Goal: Transaction & Acquisition: Book appointment/travel/reservation

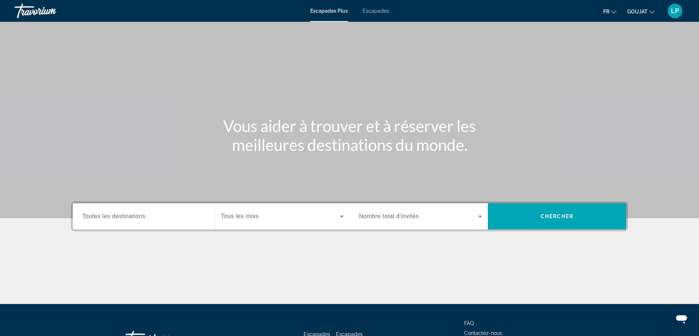
click at [384, 13] on font "Escapades" at bounding box center [375, 11] width 27 height 6
click at [137, 221] on div "Search widget" at bounding box center [143, 216] width 123 height 21
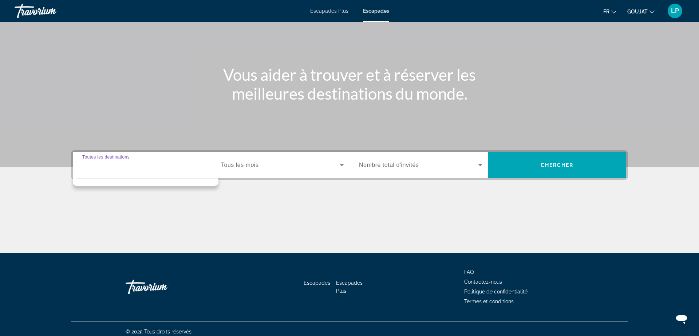
scroll to position [57, 0]
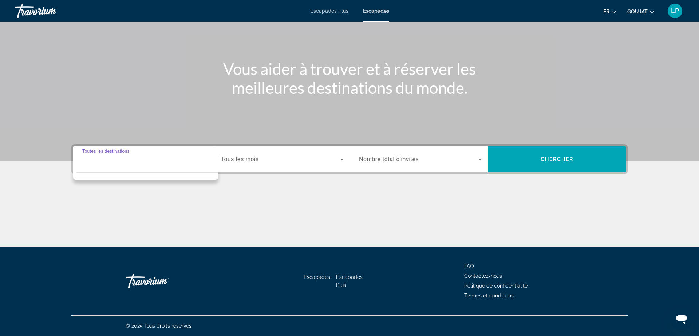
click at [127, 163] on input "Destination Toutes les destinations" at bounding box center [143, 159] width 123 height 9
click at [270, 115] on div "Contenu principal" at bounding box center [349, 52] width 699 height 218
click at [161, 159] on input "Destination Toutes les destinations" at bounding box center [143, 159] width 123 height 9
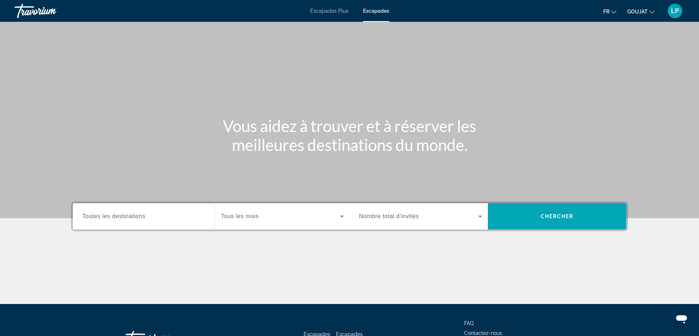
click at [104, 217] on font "Toutes les destinations" at bounding box center [113, 216] width 63 height 6
click at [104, 217] on input "Destination Toutes les destinations" at bounding box center [143, 216] width 123 height 9
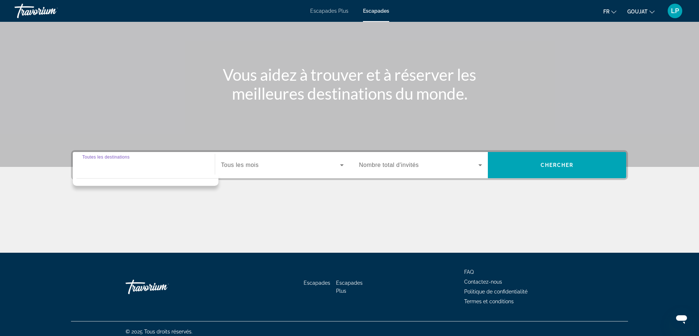
scroll to position [57, 0]
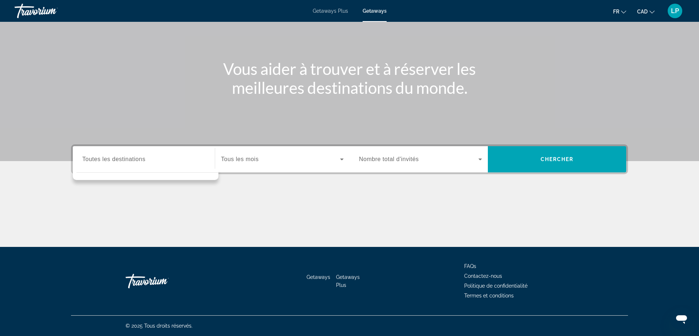
click at [139, 128] on div "Main content" at bounding box center [349, 52] width 699 height 218
click at [139, 160] on span "Toutes les destinations" at bounding box center [113, 159] width 63 height 6
click at [139, 160] on input "Destination Toutes les destinations" at bounding box center [143, 159] width 123 height 9
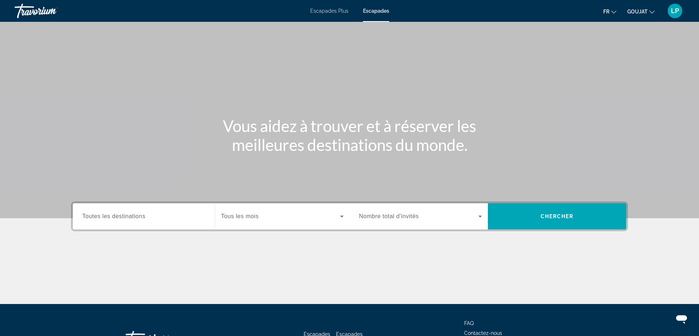
click at [153, 217] on input "Destination Toutes les destinations" at bounding box center [143, 216] width 123 height 9
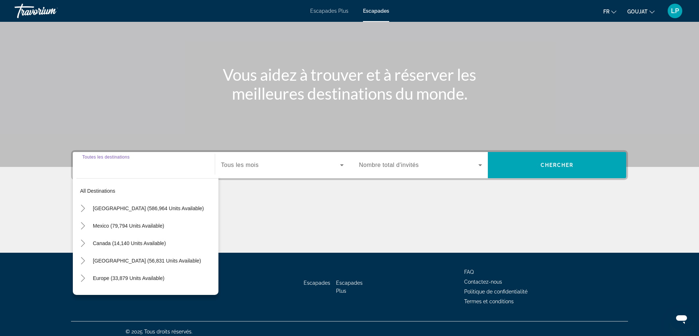
scroll to position [57, 0]
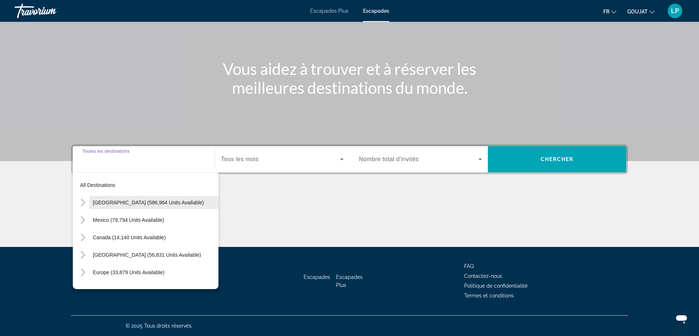
click at [110, 200] on span "[GEOGRAPHIC_DATA] (586,964 units available)" at bounding box center [148, 203] width 111 height 6
type input "**********"
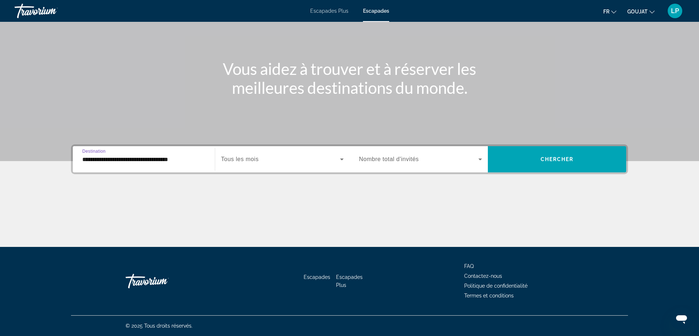
click at [130, 155] on input "**********" at bounding box center [143, 159] width 123 height 9
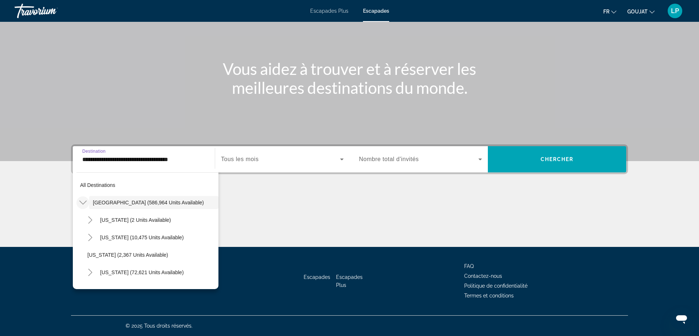
click at [84, 202] on icon "Toggle United States (586,964 units available)" at bounding box center [82, 203] width 7 height 4
click at [84, 202] on icon "Toggle United States (586,964 units available)" at bounding box center [83, 202] width 4 height 7
click at [116, 205] on span "[GEOGRAPHIC_DATA] (586,964 units available)" at bounding box center [148, 203] width 111 height 6
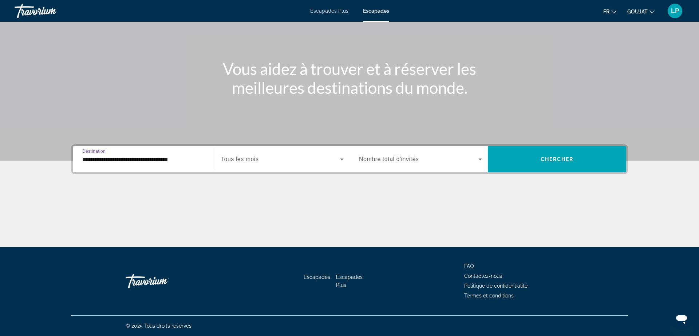
click at [272, 155] on span "Widget de recherche" at bounding box center [280, 159] width 119 height 9
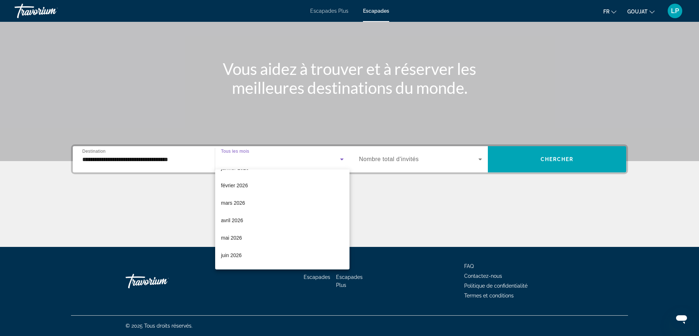
scroll to position [101, 0]
click at [232, 238] on font "mai 2026" at bounding box center [231, 237] width 21 height 6
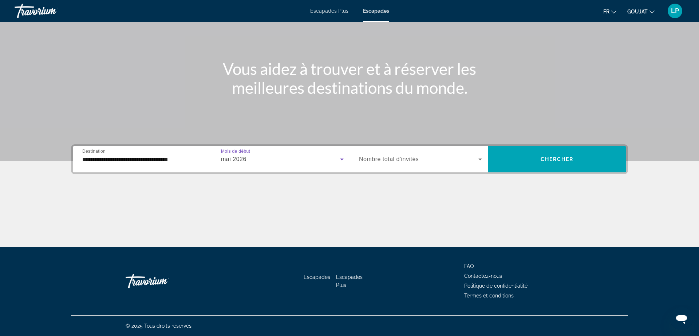
click at [386, 163] on span "Widget de recherche" at bounding box center [418, 159] width 119 height 9
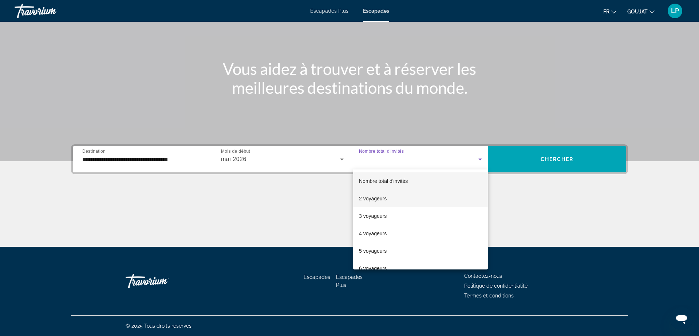
click at [377, 202] on span "2 voyageurs" at bounding box center [373, 198] width 28 height 9
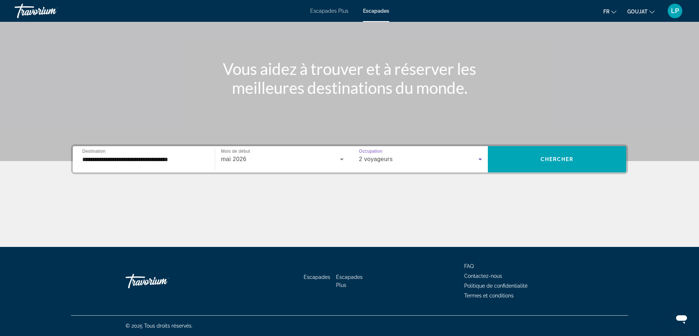
click at [382, 160] on span "2 voyageurs" at bounding box center [376, 159] width 34 height 6
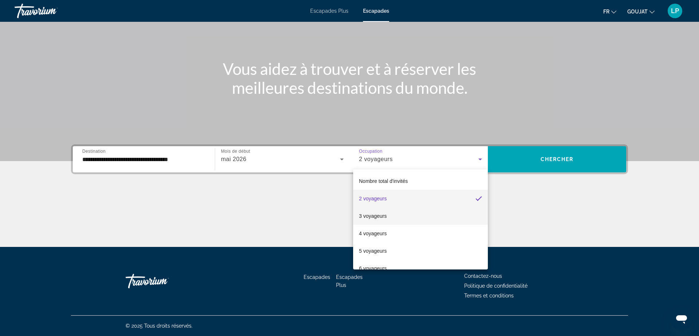
scroll to position [80, 0]
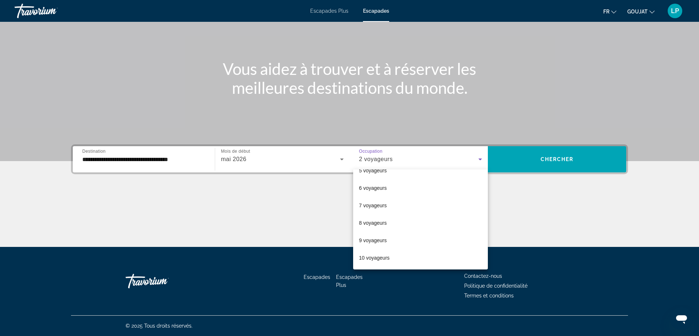
click at [385, 159] on div at bounding box center [349, 168] width 699 height 336
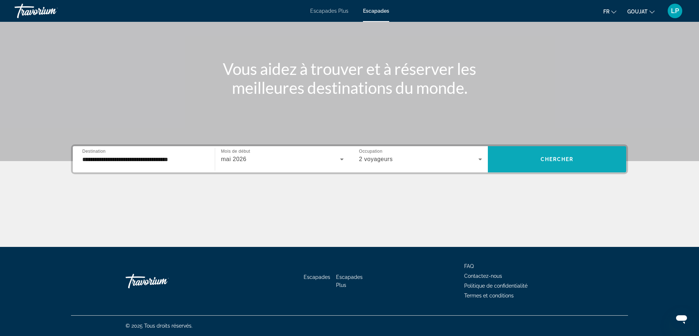
click at [579, 156] on span "Widget de recherche" at bounding box center [557, 159] width 138 height 17
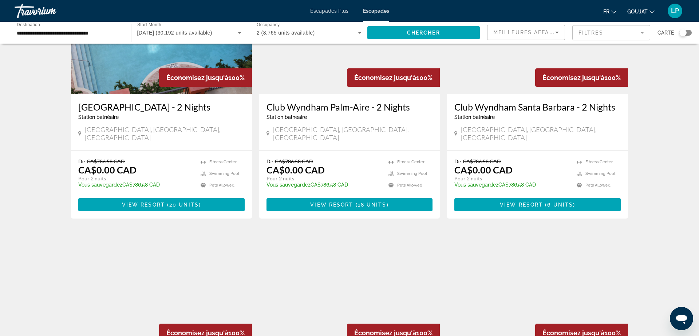
scroll to position [83, 0]
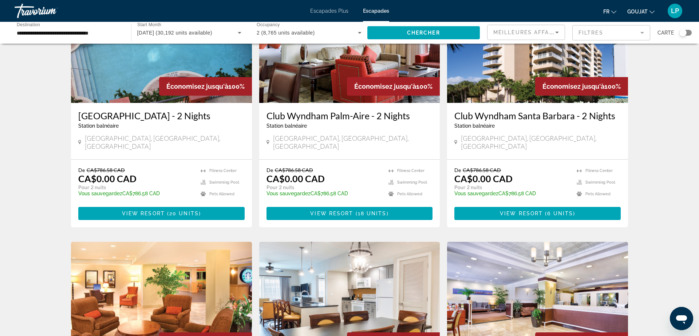
click at [589, 38] on mat-form-field "Filtres" at bounding box center [611, 32] width 78 height 15
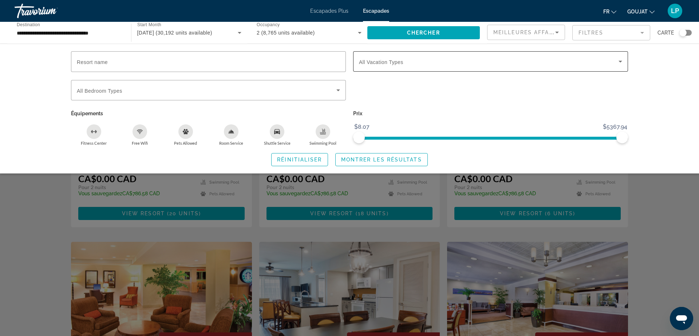
click at [376, 63] on span "All Vacation Types" at bounding box center [381, 62] width 44 height 6
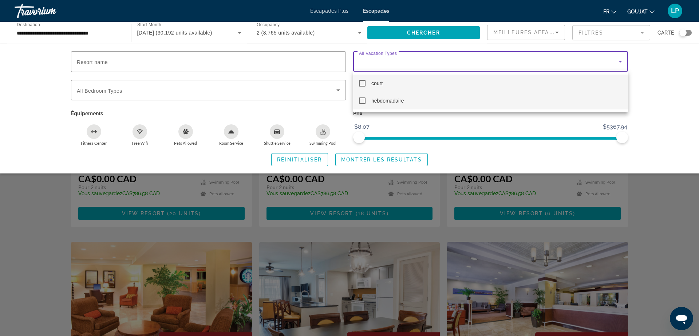
click at [372, 99] on font "hebdomadaire" at bounding box center [387, 101] width 33 height 6
click at [659, 68] on div at bounding box center [349, 168] width 699 height 336
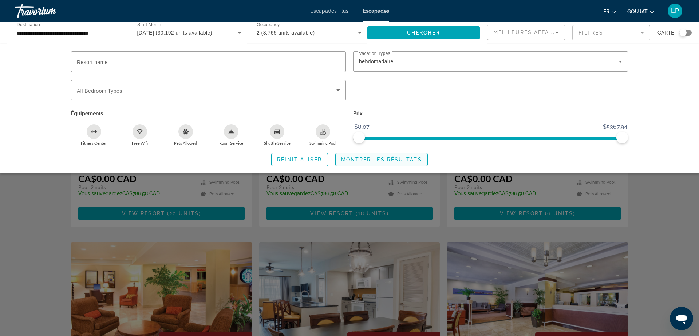
click at [411, 162] on span "Montrer les résultats" at bounding box center [381, 160] width 81 height 6
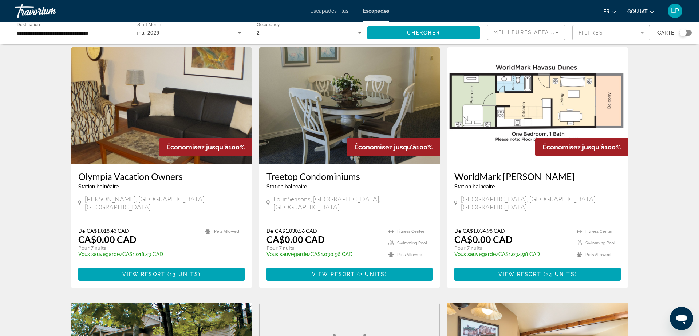
scroll to position [23, 0]
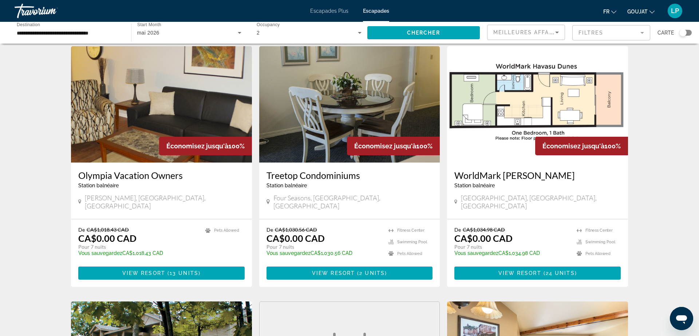
click at [493, 99] on img "Contenu principal" at bounding box center [537, 104] width 181 height 116
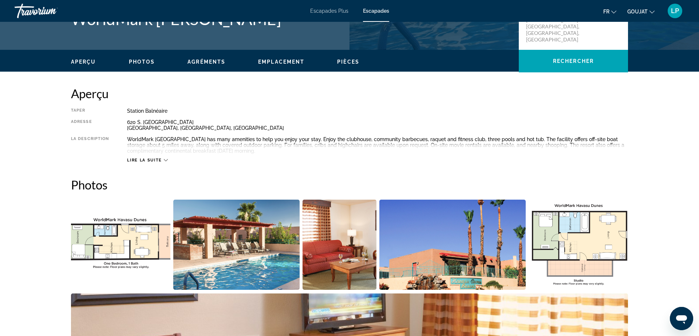
scroll to position [191, 0]
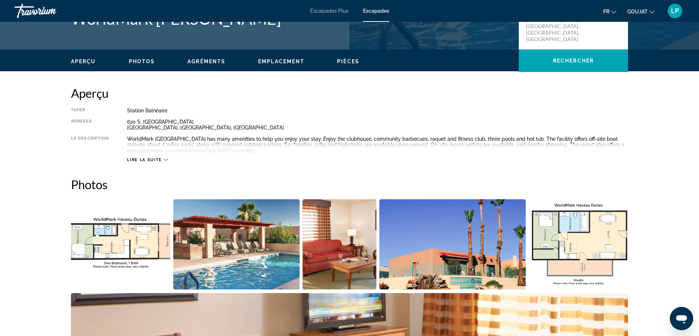
click at [133, 162] on span "Lire la suite" at bounding box center [144, 160] width 35 height 5
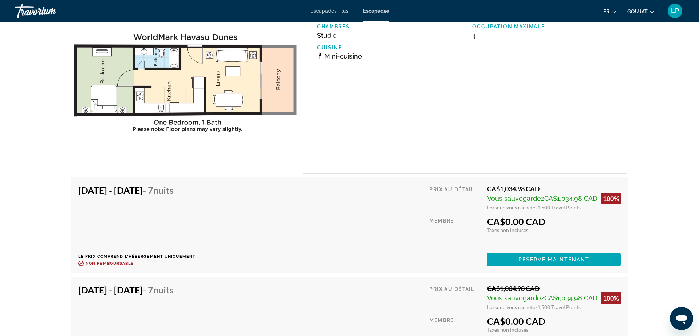
scroll to position [1314, 0]
click at [542, 259] on span "Reserve maintenant" at bounding box center [553, 259] width 71 height 6
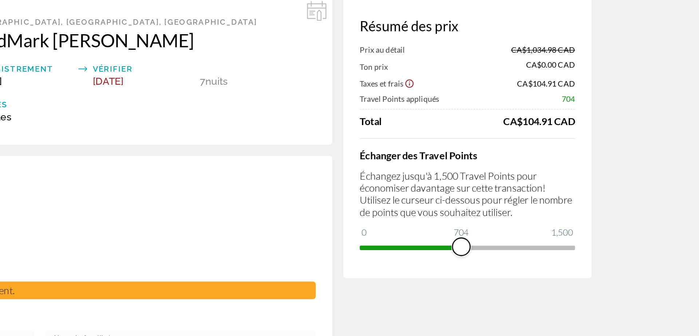
drag, startPoint x: 611, startPoint y: 219, endPoint x: 542, endPoint y: 219, distance: 69.1
click at [542, 219] on span "ngx-slider" at bounding box center [542, 221] width 12 height 12
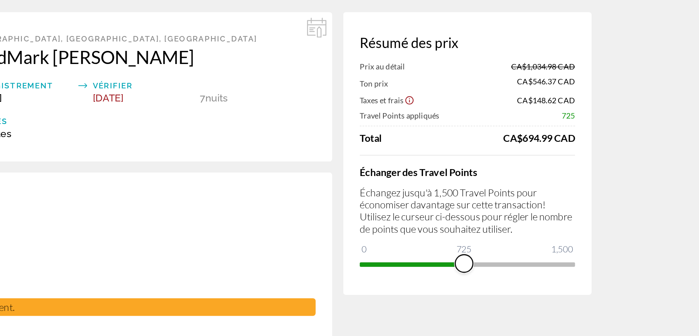
drag, startPoint x: 542, startPoint y: 220, endPoint x: 586, endPoint y: 216, distance: 44.5
click at [549, 216] on span "ngx-slider" at bounding box center [544, 221] width 12 height 12
drag, startPoint x: 587, startPoint y: 215, endPoint x: 605, endPoint y: 214, distance: 17.9
click at [605, 215] on span "ngx-slider" at bounding box center [601, 221] width 12 height 12
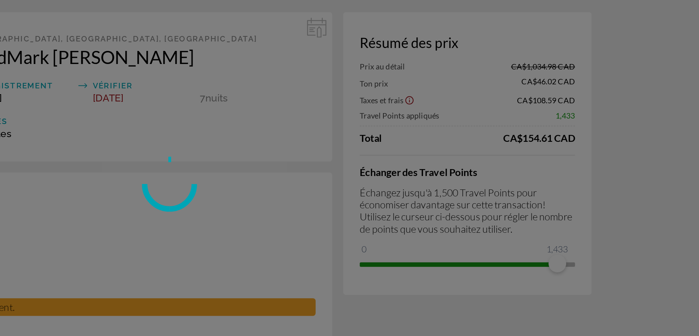
click at [606, 214] on div "Passer au contenu principal Escapades Plus Escapades fr Anglais Espagnol França…" at bounding box center [349, 168] width 699 height 336
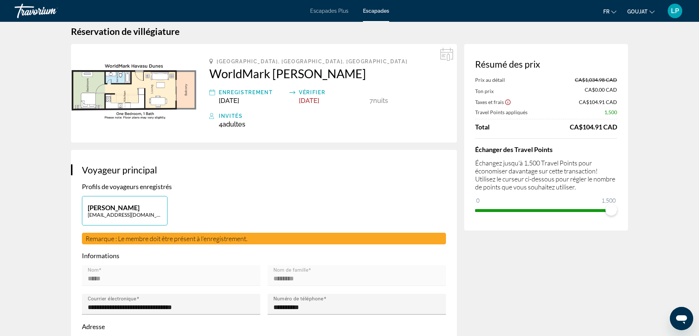
scroll to position [5, 0]
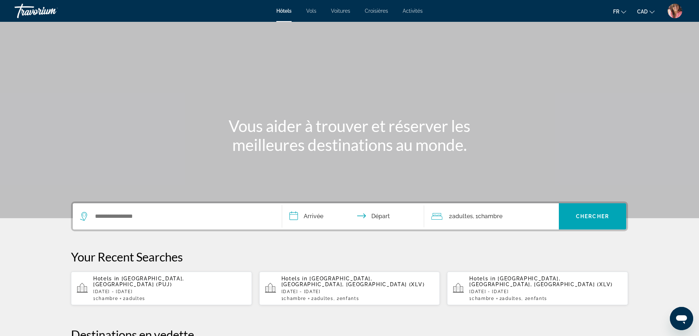
click at [674, 12] on img "User Menu" at bounding box center [674, 11] width 15 height 15
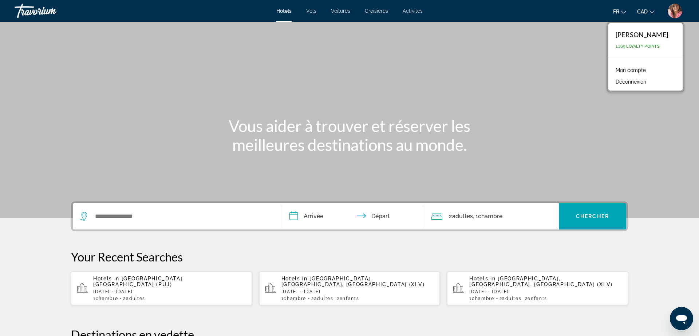
click at [632, 71] on link "Mon compte" at bounding box center [630, 69] width 37 height 9
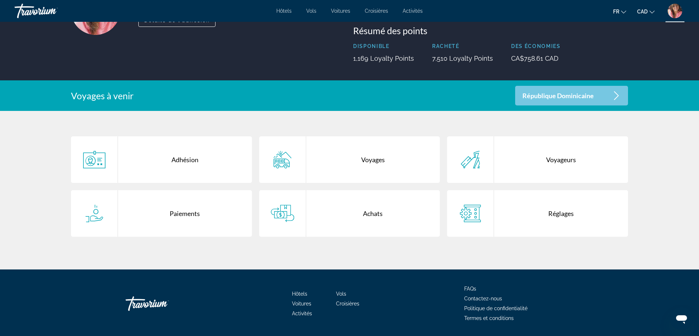
scroll to position [83, 0]
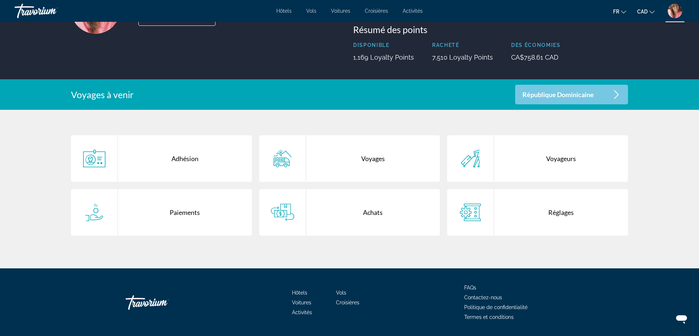
click at [571, 202] on div "Réglages" at bounding box center [561, 212] width 134 height 47
